Goal: Find specific page/section: Find specific page/section

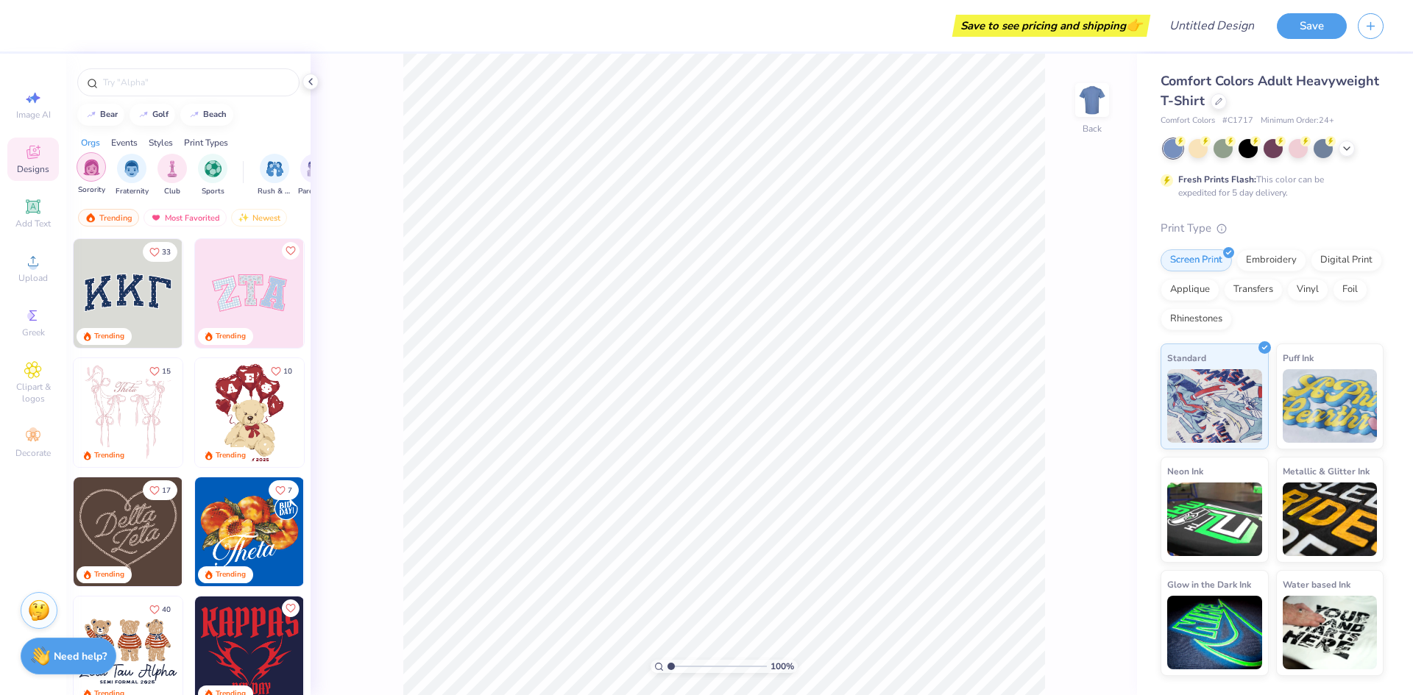
click at [88, 161] on img "filter for Sorority" at bounding box center [91, 167] width 17 height 17
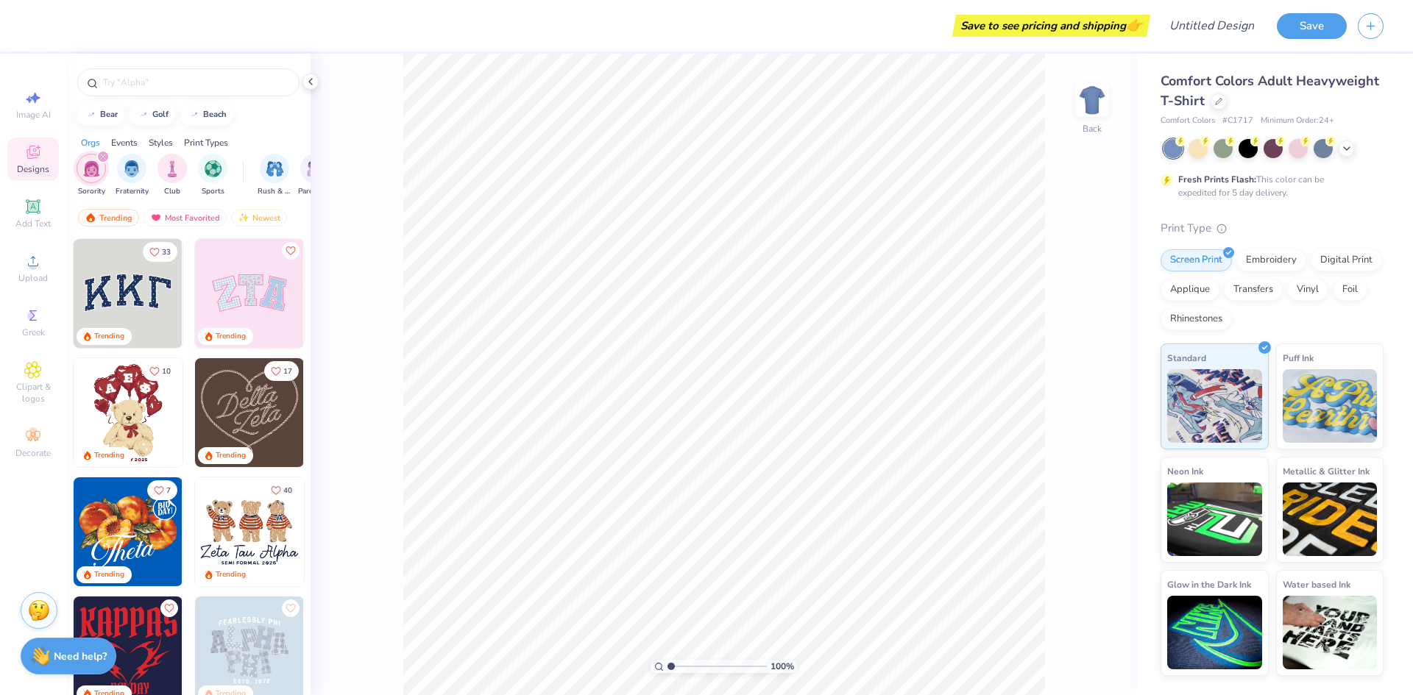
click at [233, 287] on img at bounding box center [249, 293] width 109 height 109
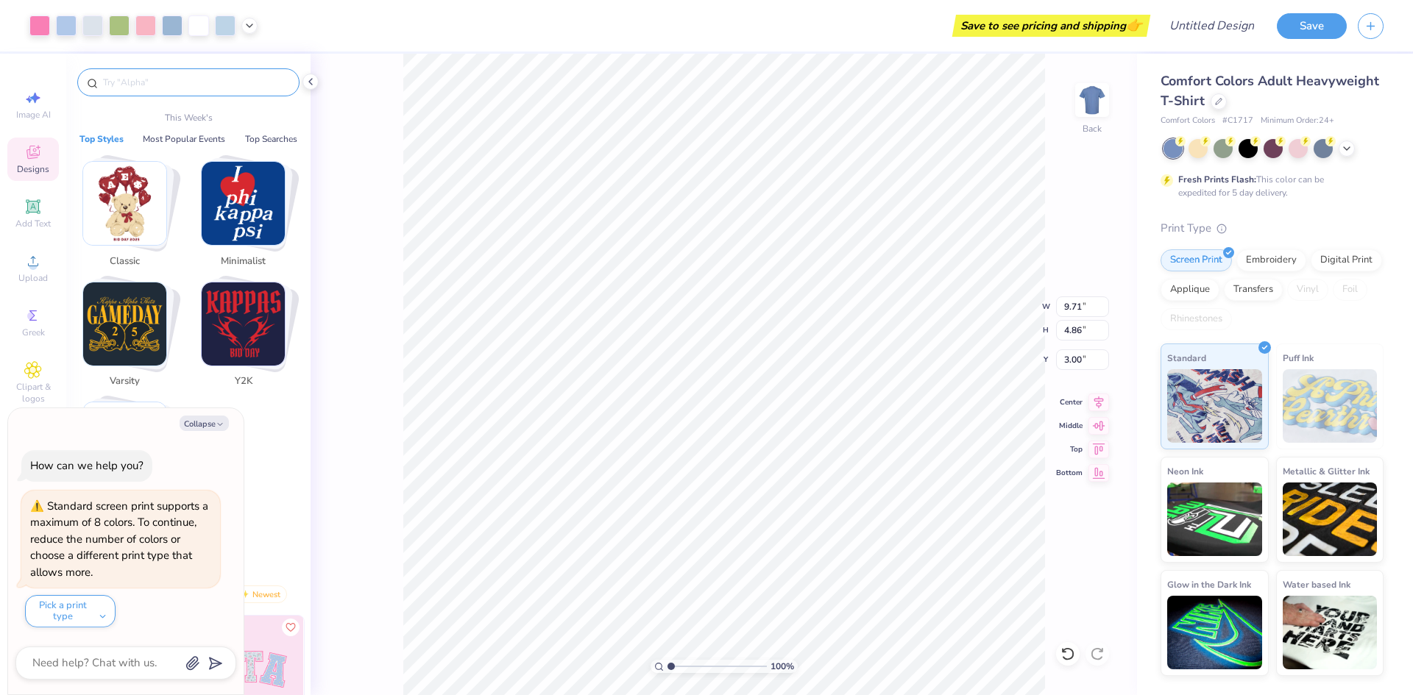
type textarea "x"
click at [194, 82] on input "text" at bounding box center [196, 82] width 188 height 15
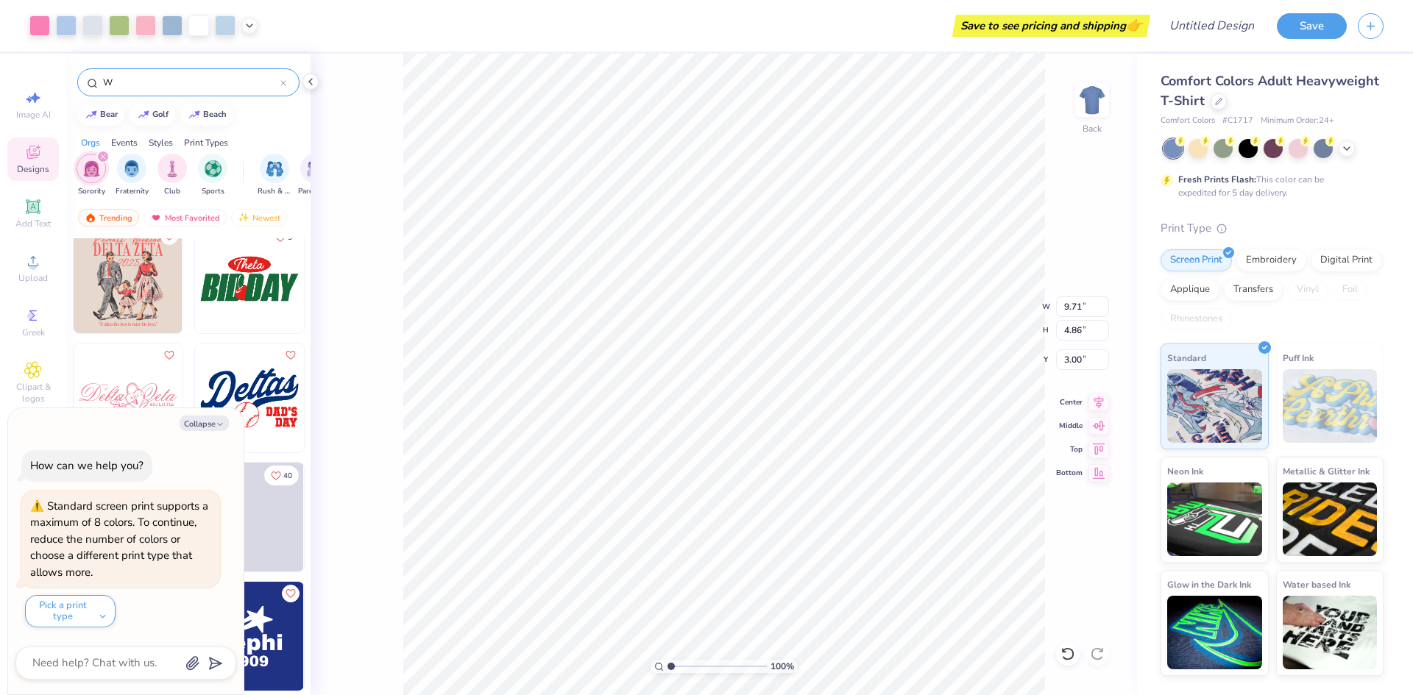
scroll to position [1207, 0]
type input "W"
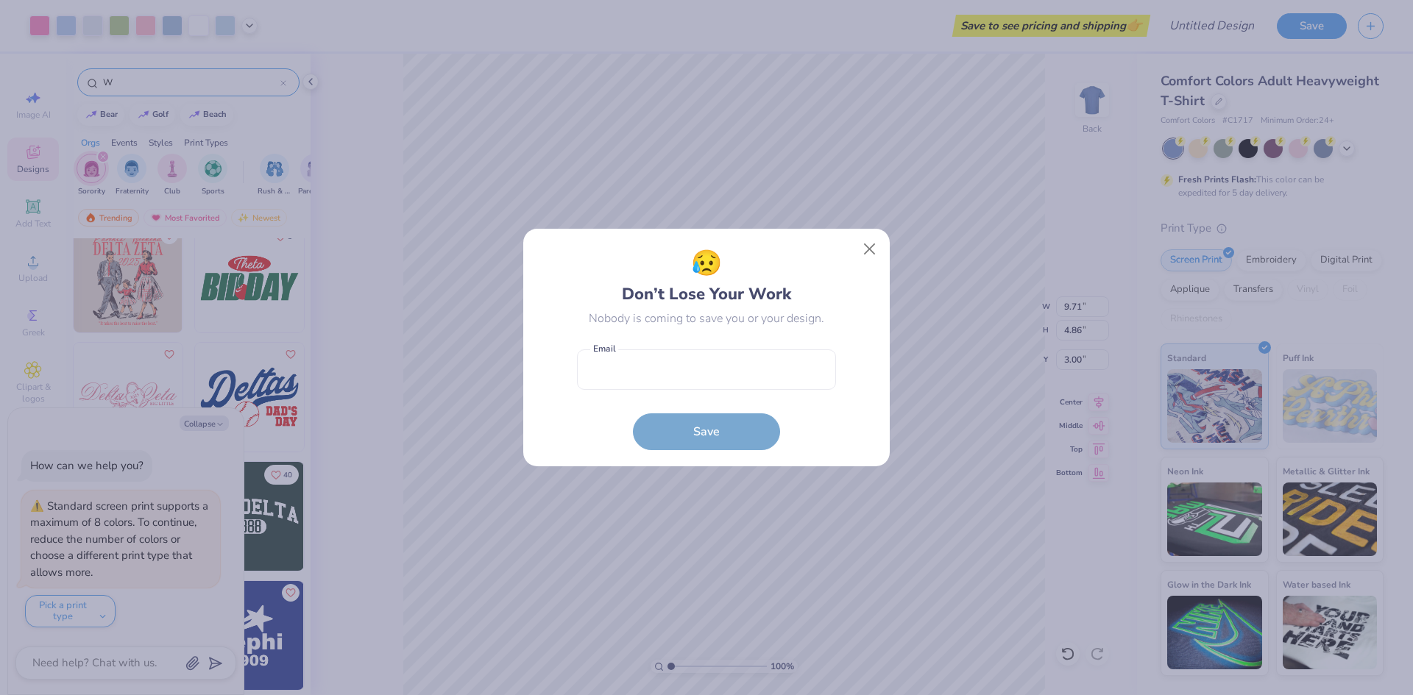
type textarea "x"
